Goal: Task Accomplishment & Management: Manage account settings

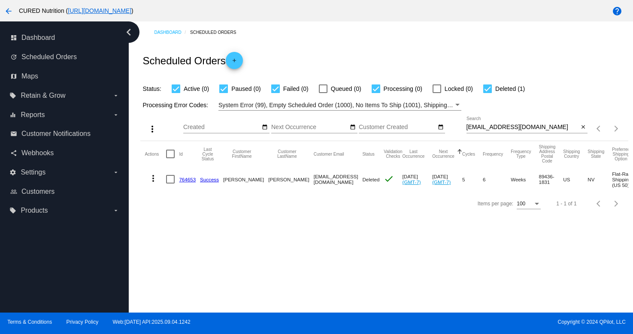
click at [512, 124] on input "[EMAIL_ADDRESS][DOMAIN_NAME]" at bounding box center [522, 127] width 112 height 7
paste input "chuckboomer@g"
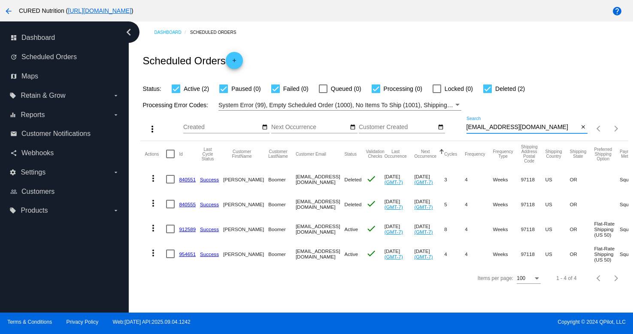
click at [497, 126] on input "[EMAIL_ADDRESS][DOMAIN_NAME]" at bounding box center [522, 127] width 112 height 7
paste input "[PERSON_NAME]"
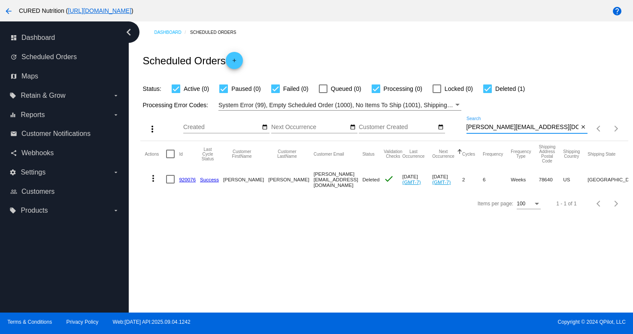
click at [491, 128] on input "[PERSON_NAME][EMAIL_ADDRESS][DOMAIN_NAME]" at bounding box center [522, 127] width 112 height 7
paste input "[EMAIL_ADDRESS]"
type input "[EMAIL_ADDRESS][DOMAIN_NAME]"
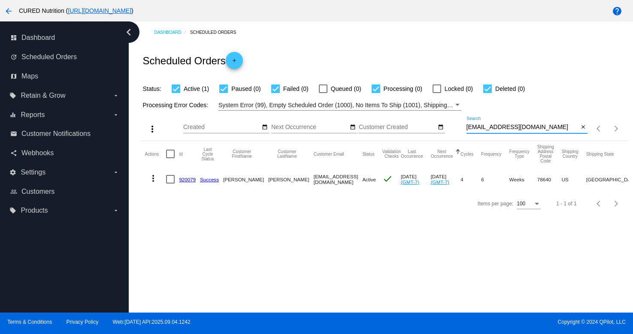
click at [183, 179] on link "920079" at bounding box center [187, 180] width 17 height 6
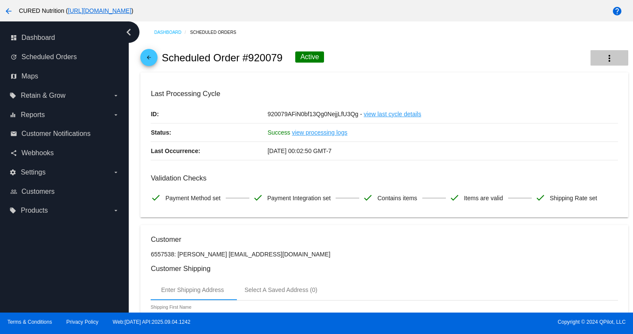
click at [601, 58] on button "more_vert" at bounding box center [609, 57] width 38 height 15
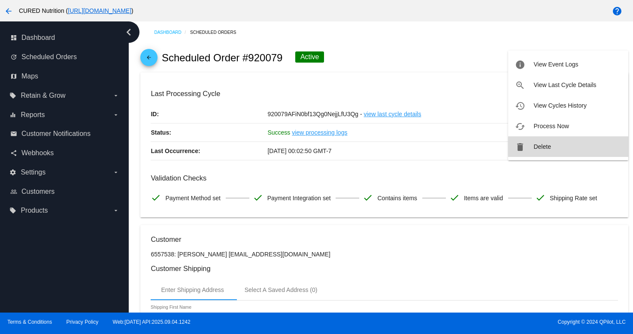
click at [544, 142] on button "delete Delete" at bounding box center [568, 146] width 120 height 21
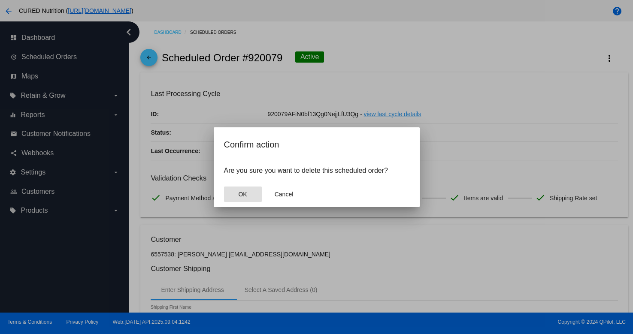
click at [247, 196] on span "OK" at bounding box center [242, 194] width 9 height 7
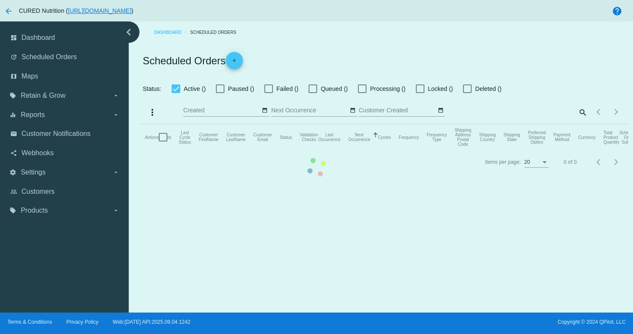
checkbox input "true"
